Goal: Information Seeking & Learning: Learn about a topic

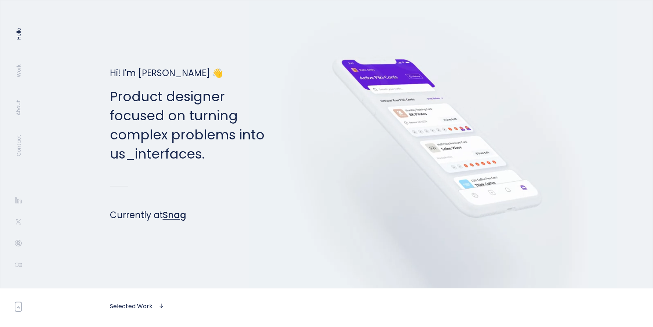
click at [166, 217] on link "Snag" at bounding box center [175, 215] width 24 height 12
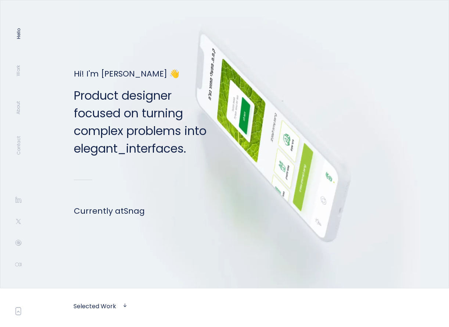
click at [132, 153] on p "Product designer focused on turning complex problems into elegant _ interfaces." at bounding box center [140, 122] width 133 height 71
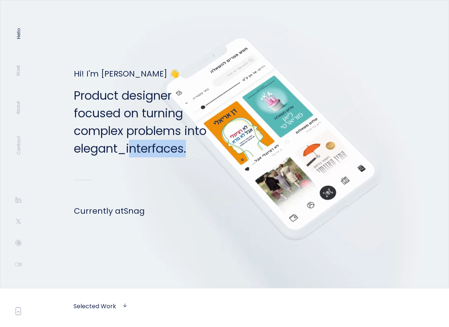
click at [132, 153] on p "Product designer focused on turning complex problems into elegant _ interfaces." at bounding box center [140, 122] width 133 height 71
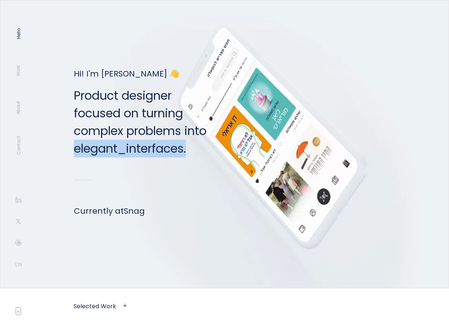
click at [132, 153] on p "Product designer focused on turning complex problems into elegant _ interfaces." at bounding box center [140, 122] width 133 height 71
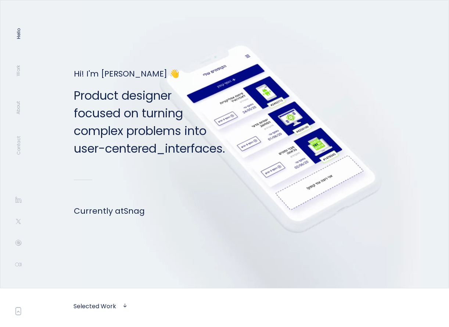
click at [159, 133] on p "Product designer focused on turning complex problems into user-centered _ inter…" at bounding box center [149, 122] width 151 height 71
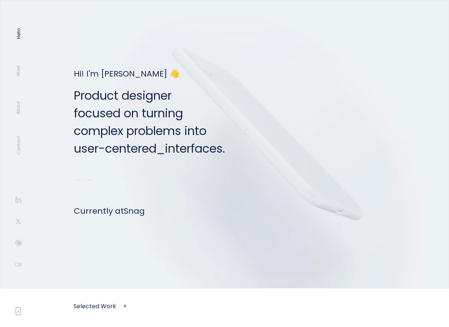
click at [177, 153] on p "Product designer focused on turning complex problems into user-centered _ inter…" at bounding box center [149, 122] width 151 height 71
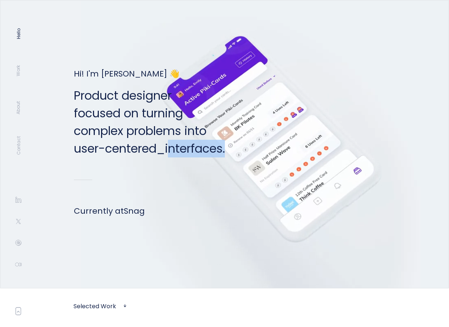
click at [177, 153] on p "Product designer focused on turning complex problems into user-centered _ inter…" at bounding box center [149, 122] width 151 height 71
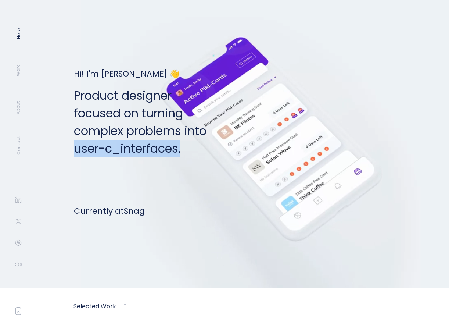
click at [177, 153] on p "Product designer focused on turning complex problems into user-c _ interfaces." at bounding box center [140, 122] width 133 height 71
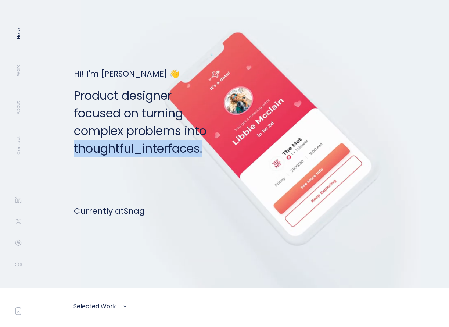
click at [354, 98] on video at bounding box center [265, 144] width 368 height 294
